Goal: Complete application form

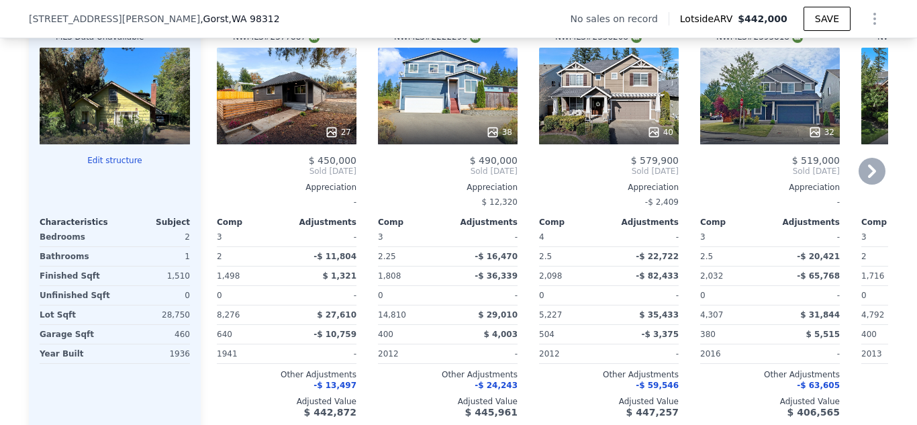
scroll to position [1338, 0]
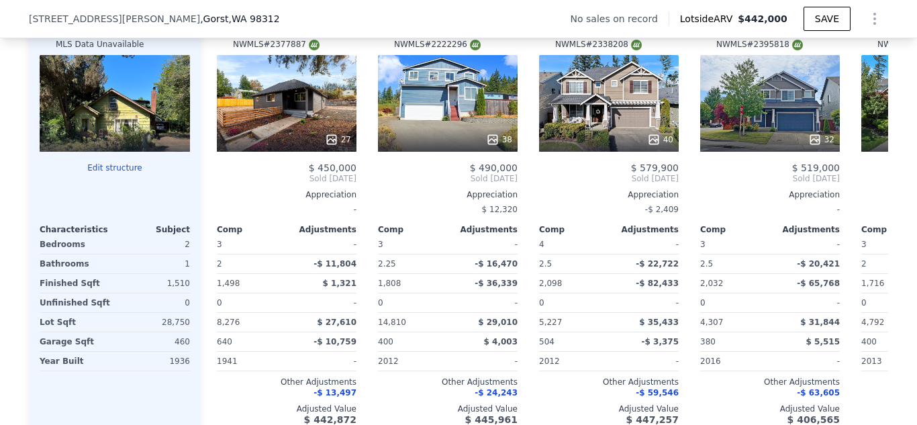
click at [179, 310] on div "0" at bounding box center [154, 302] width 73 height 19
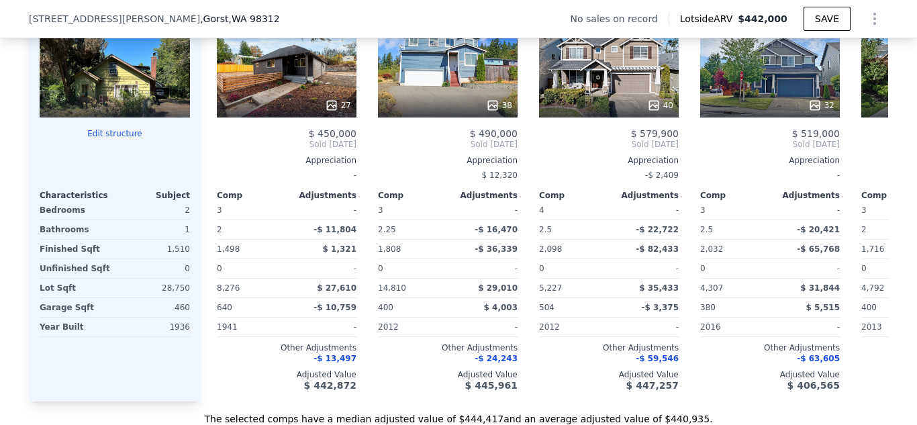
scroll to position [1351, 0]
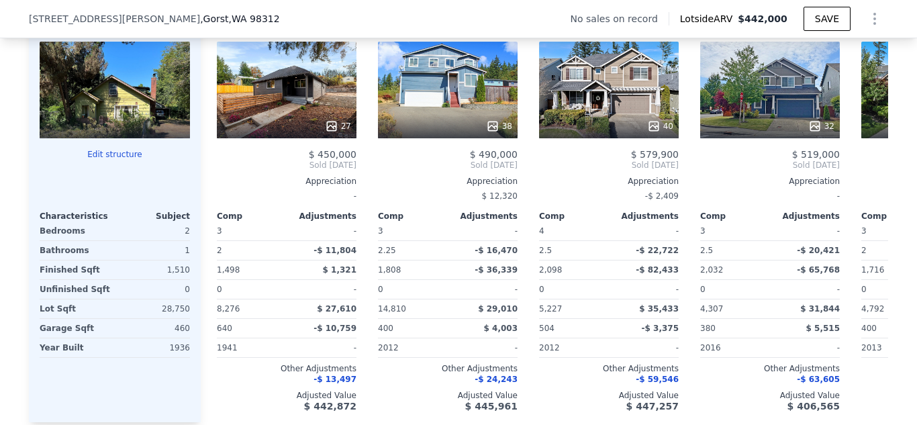
click at [113, 160] on button "Edit structure" at bounding box center [115, 154] width 150 height 11
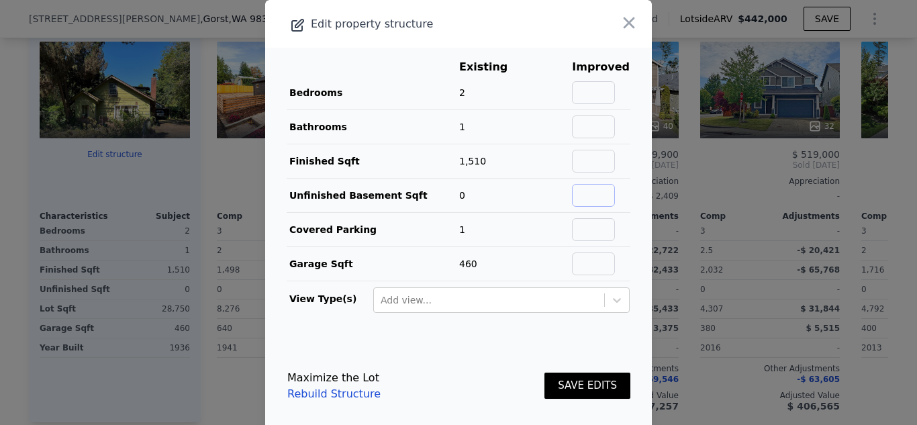
click at [591, 193] on input "text" at bounding box center [593, 195] width 43 height 23
type input "400"
click at [592, 385] on button "SAVE EDITS" at bounding box center [588, 386] width 86 height 26
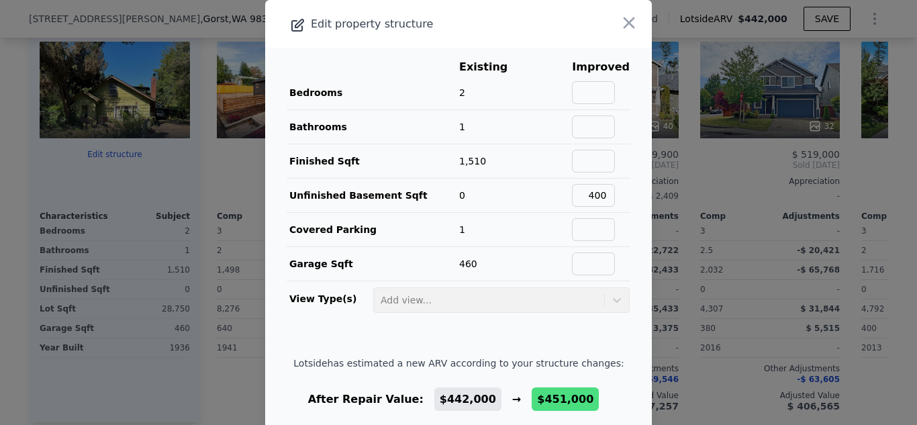
click at [167, 398] on div at bounding box center [458, 212] width 917 height 425
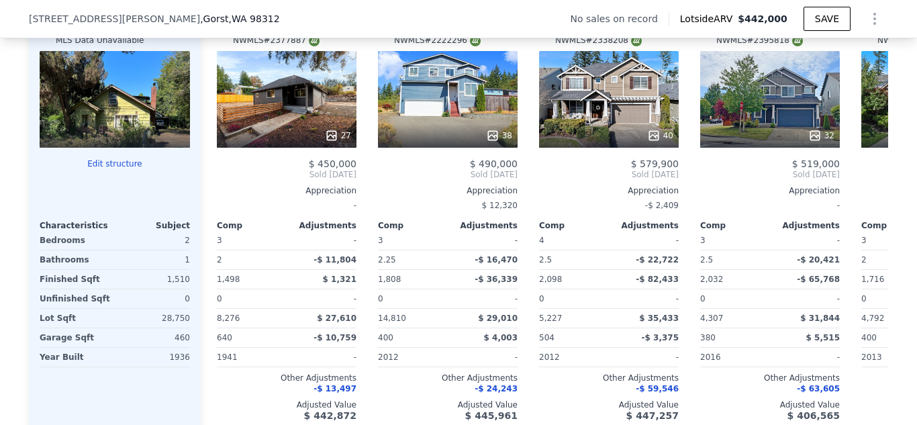
scroll to position [1343, 0]
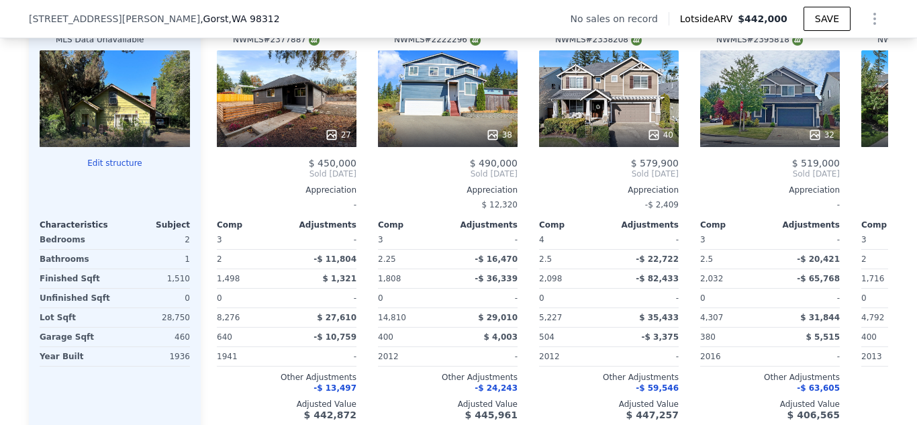
click at [117, 169] on button "Edit structure" at bounding box center [115, 163] width 150 height 11
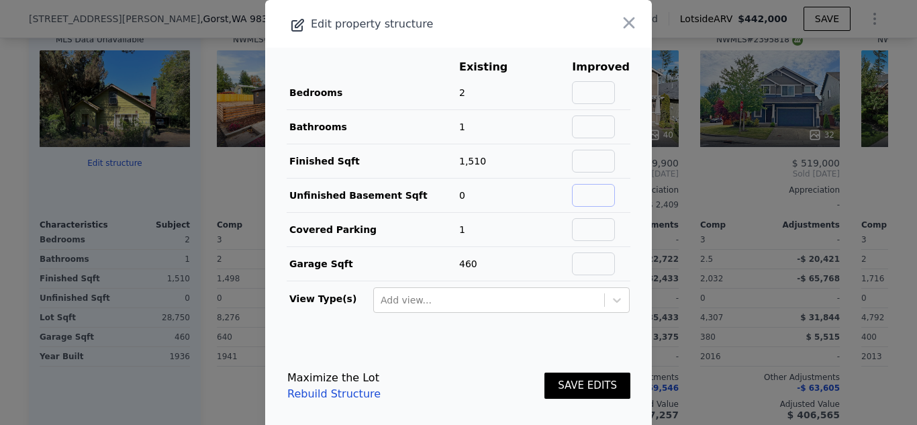
click at [580, 194] on input "text" at bounding box center [593, 195] width 43 height 23
type input "400"
click at [583, 123] on input "text" at bounding box center [593, 127] width 43 height 23
type input "2"
click at [584, 100] on input "text" at bounding box center [593, 92] width 43 height 23
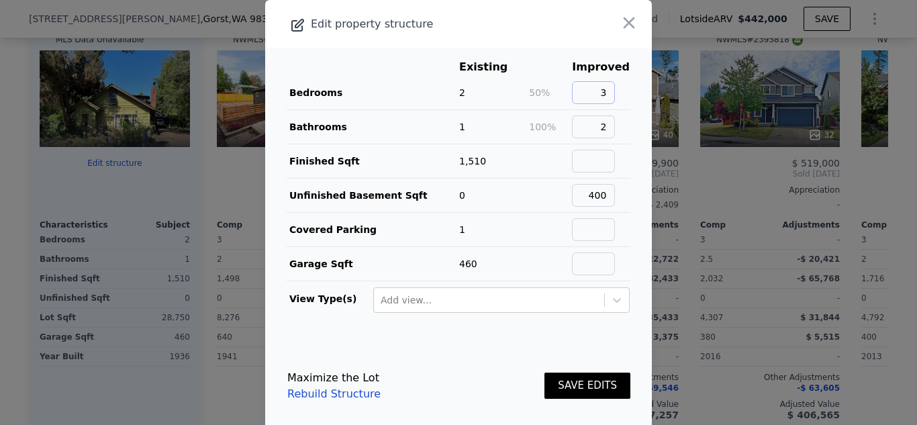
type input "3"
click at [631, 154] on main "Existing Improved Bedrooms 2 50% 3 Bathrooms 1 100% 2 Finished Sqft 1,510 Unfin…" at bounding box center [458, 191] width 387 height 287
click at [600, 124] on input "2" at bounding box center [593, 127] width 43 height 23
click at [629, 177] on main "Existing Improved Bedrooms 2 50% 3 Bathrooms 1 Finished Sqft 1,510 Unfinished B…" at bounding box center [458, 191] width 387 height 287
click at [559, 384] on button "SAVE EDITS" at bounding box center [588, 386] width 86 height 26
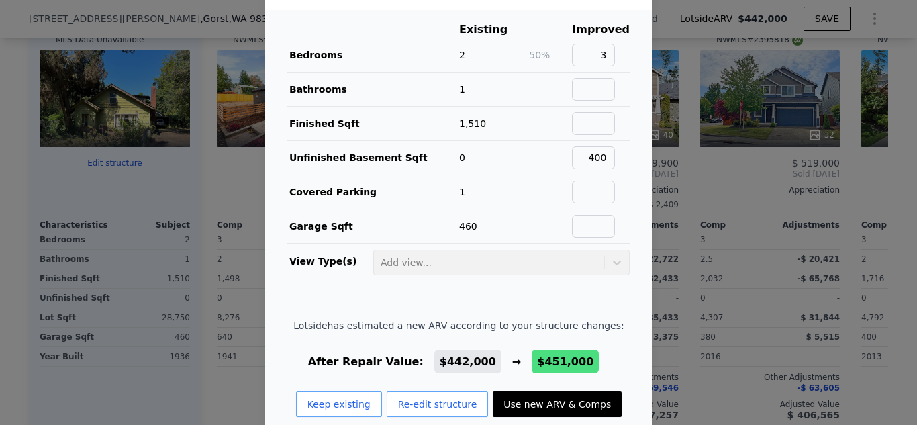
scroll to position [37, 0]
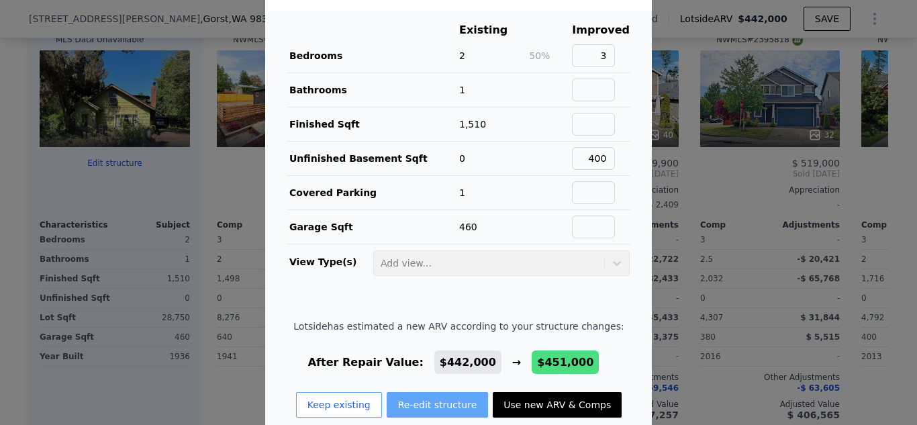
click at [456, 398] on button "Re-edit structure" at bounding box center [438, 405] width 102 height 26
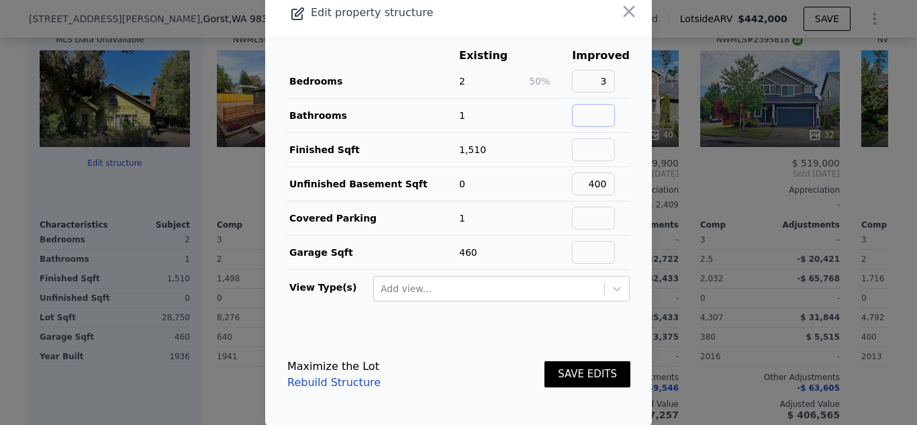
click at [584, 111] on input "text" at bounding box center [593, 115] width 43 height 23
type input "2"
click at [567, 381] on button "SAVE EDITS" at bounding box center [588, 374] width 86 height 26
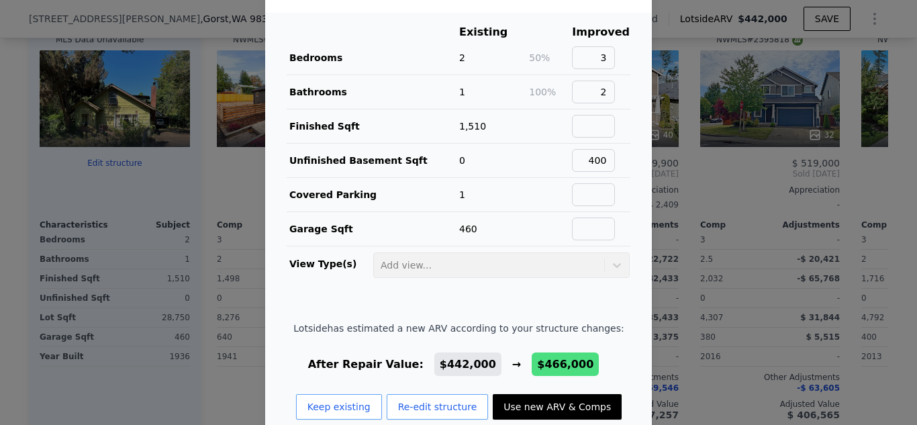
scroll to position [36, 0]
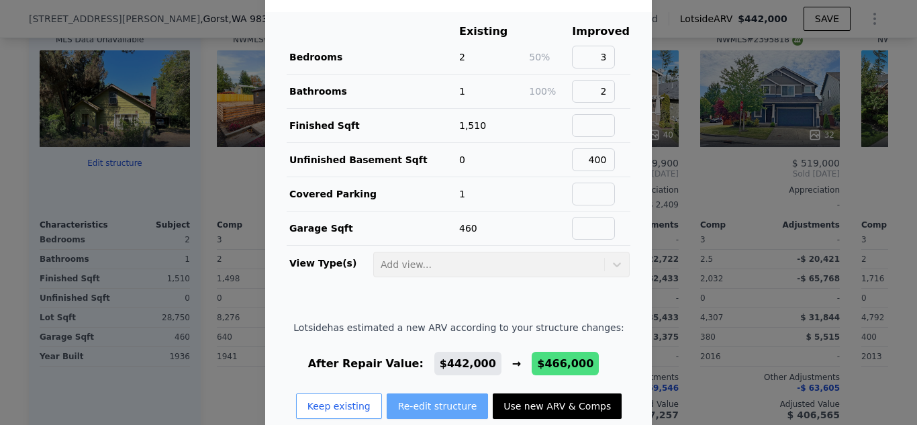
click at [420, 406] on button "Re-edit structure" at bounding box center [438, 407] width 102 height 26
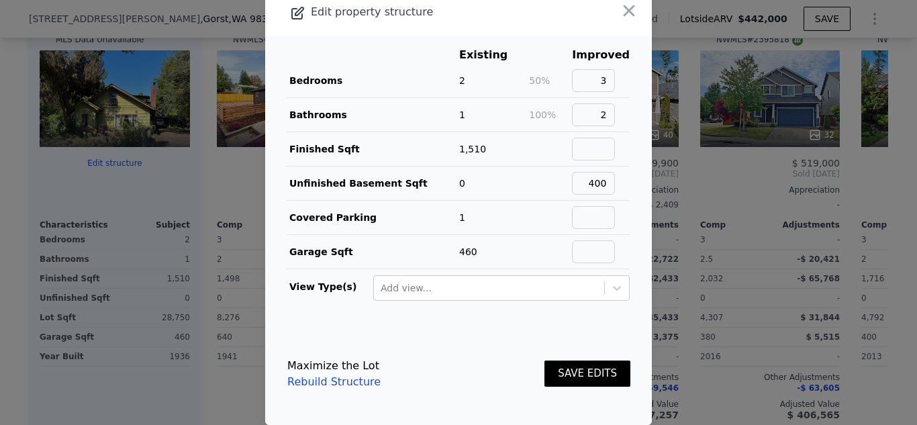
scroll to position [11, 0]
click at [586, 116] on input "2" at bounding box center [593, 115] width 43 height 23
type input "`"
type input "1"
click at [516, 365] on div "Maximize the Lot Rebuild Structure SAVE EDITS" at bounding box center [458, 374] width 343 height 59
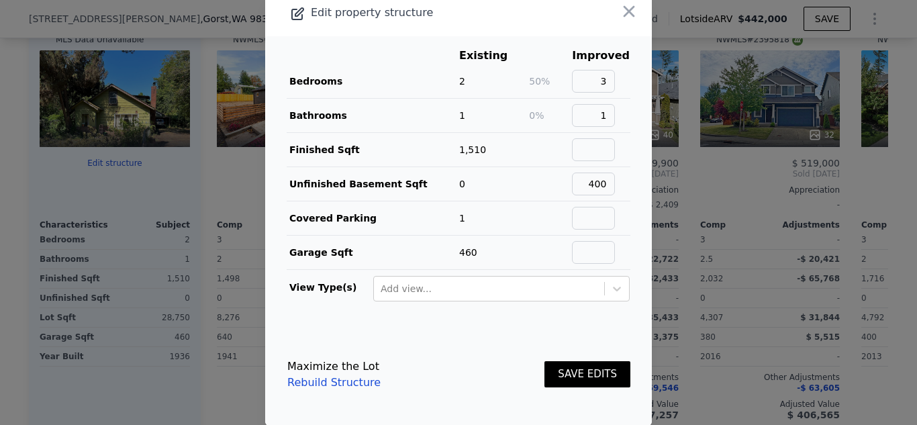
click at [563, 372] on button "SAVE EDITS" at bounding box center [588, 374] width 86 height 26
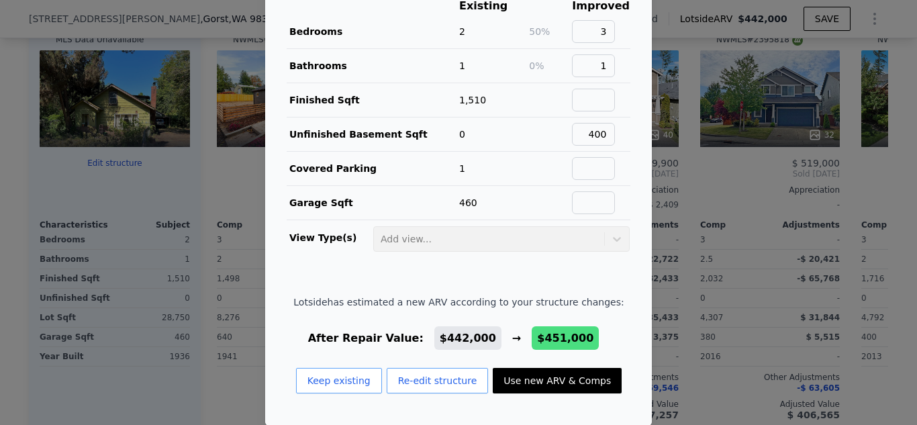
scroll to position [60, 0]
click at [493, 381] on button "Use new ARV & Comps" at bounding box center [557, 382] width 129 height 26
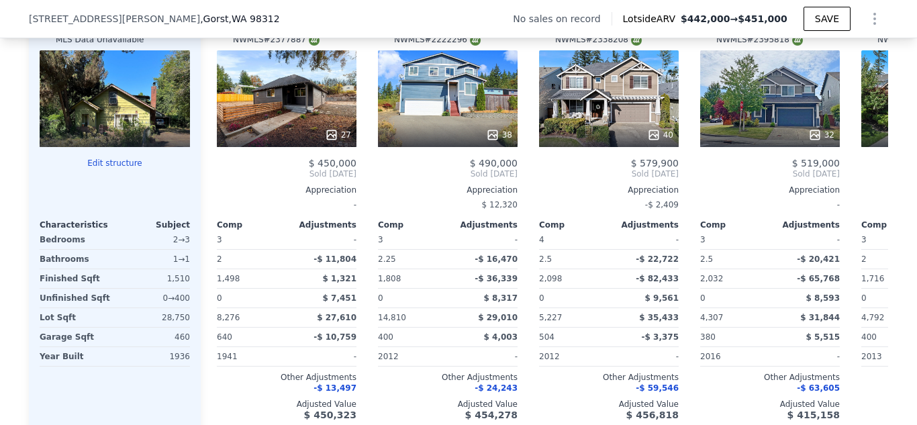
type input "$ 451,000"
type input "$ 38,361"
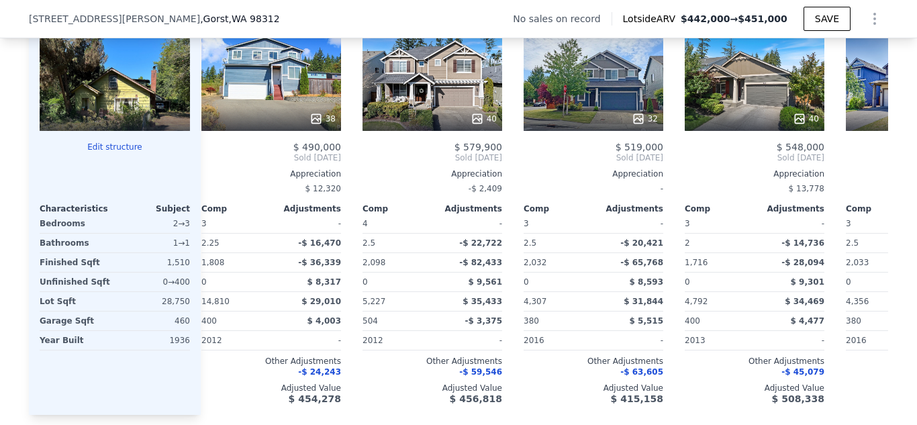
scroll to position [0, 0]
